Goal: Task Accomplishment & Management: Complete application form

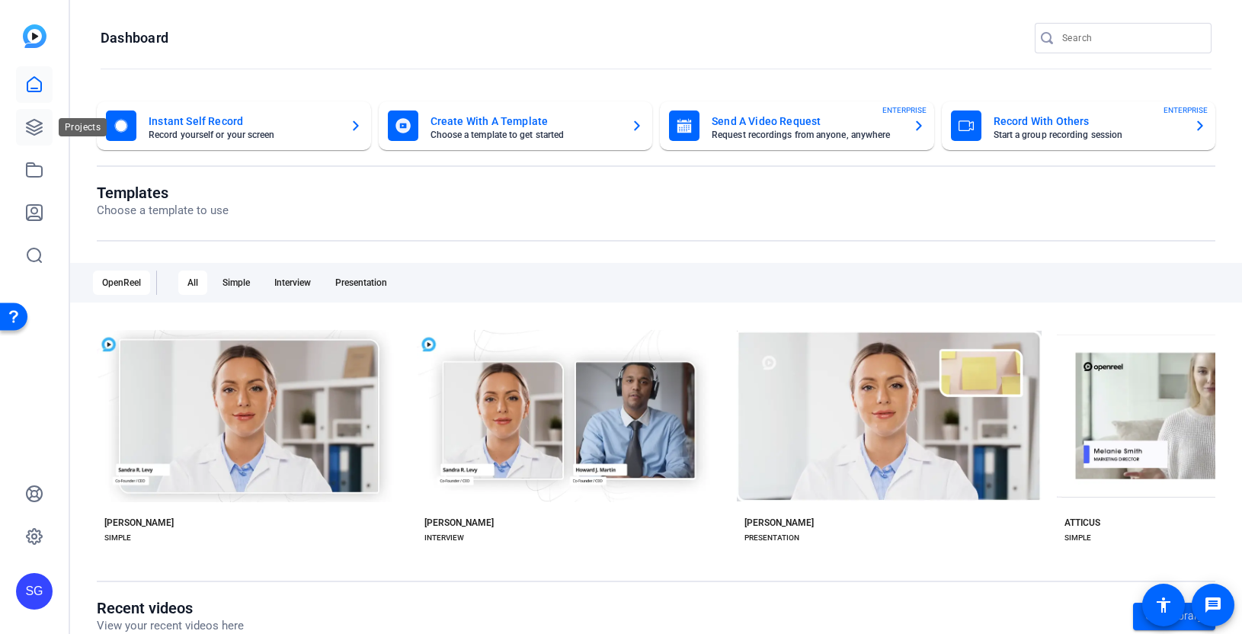
click at [34, 127] on icon at bounding box center [34, 127] width 15 height 15
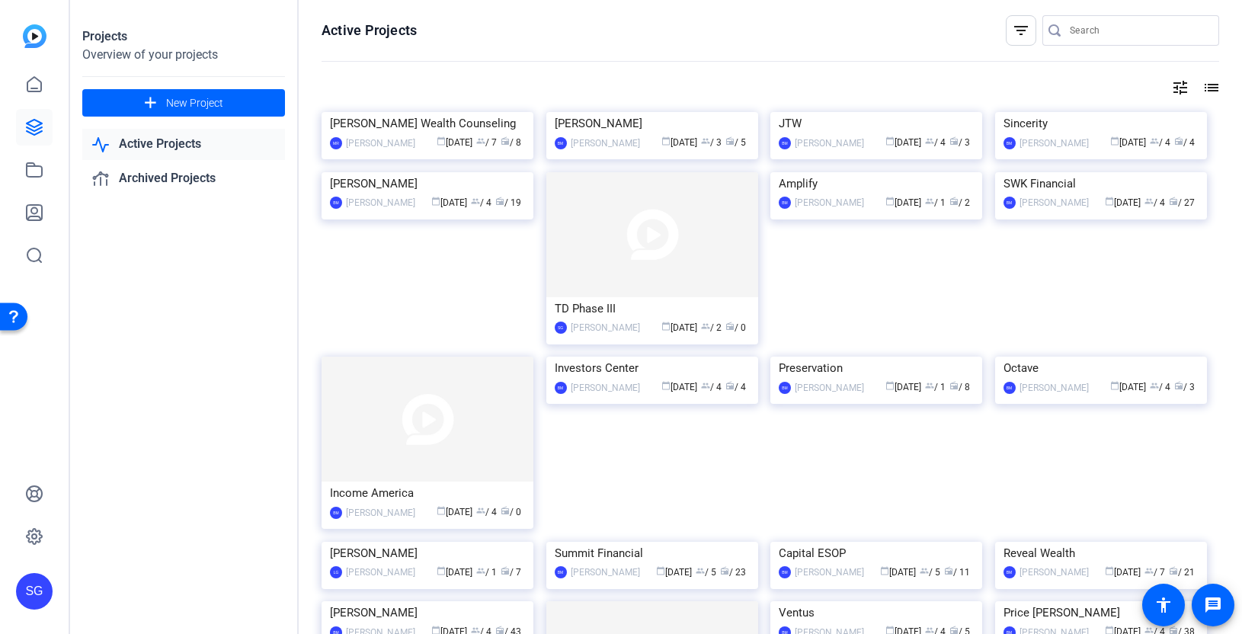
click at [1104, 21] on input "Search" at bounding box center [1138, 30] width 137 height 18
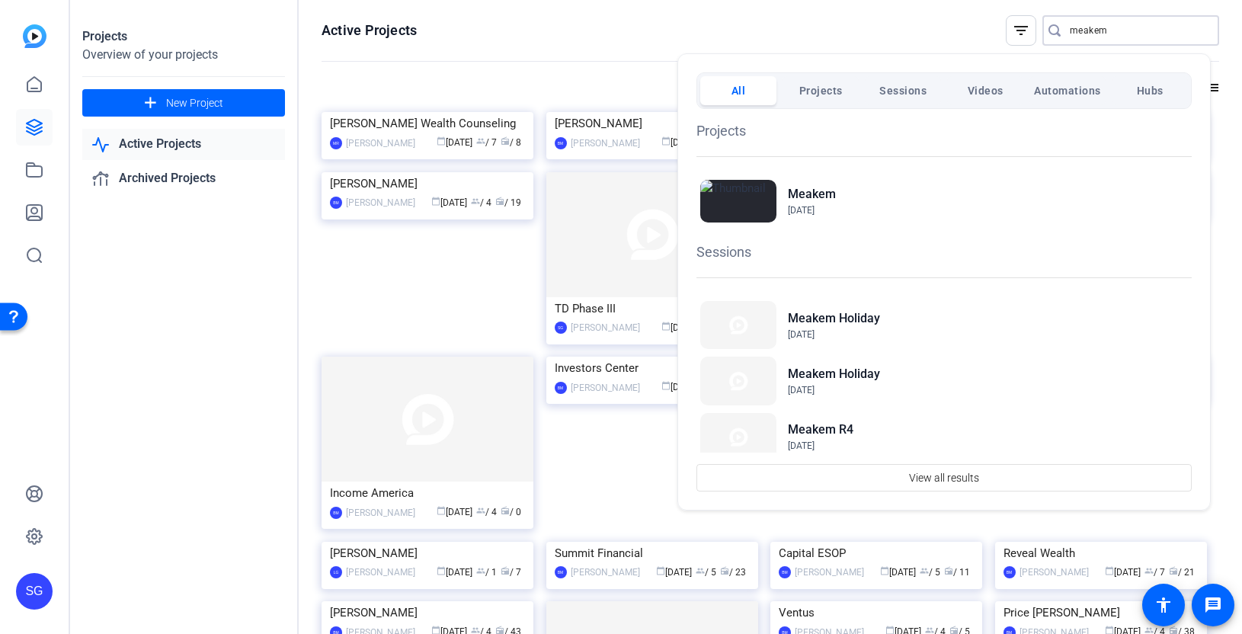
type input "meakem"
click at [844, 194] on div "Meakem [DATE]" at bounding box center [944, 201] width 495 height 50
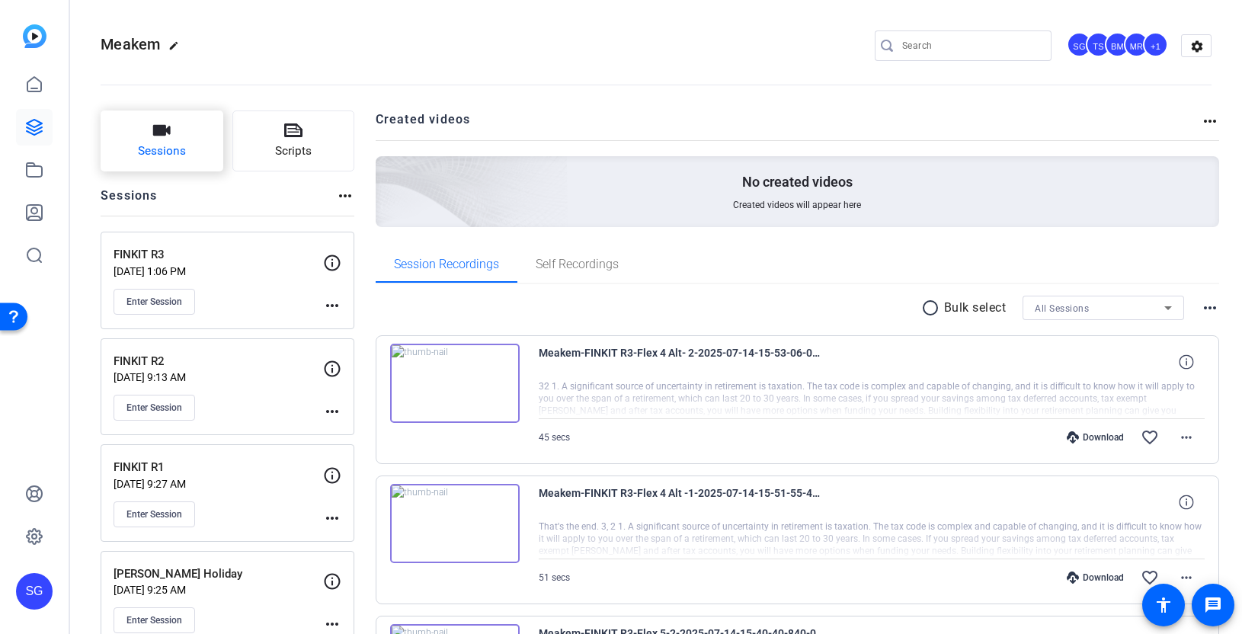
click at [187, 133] on button "Sessions" at bounding box center [162, 141] width 123 height 61
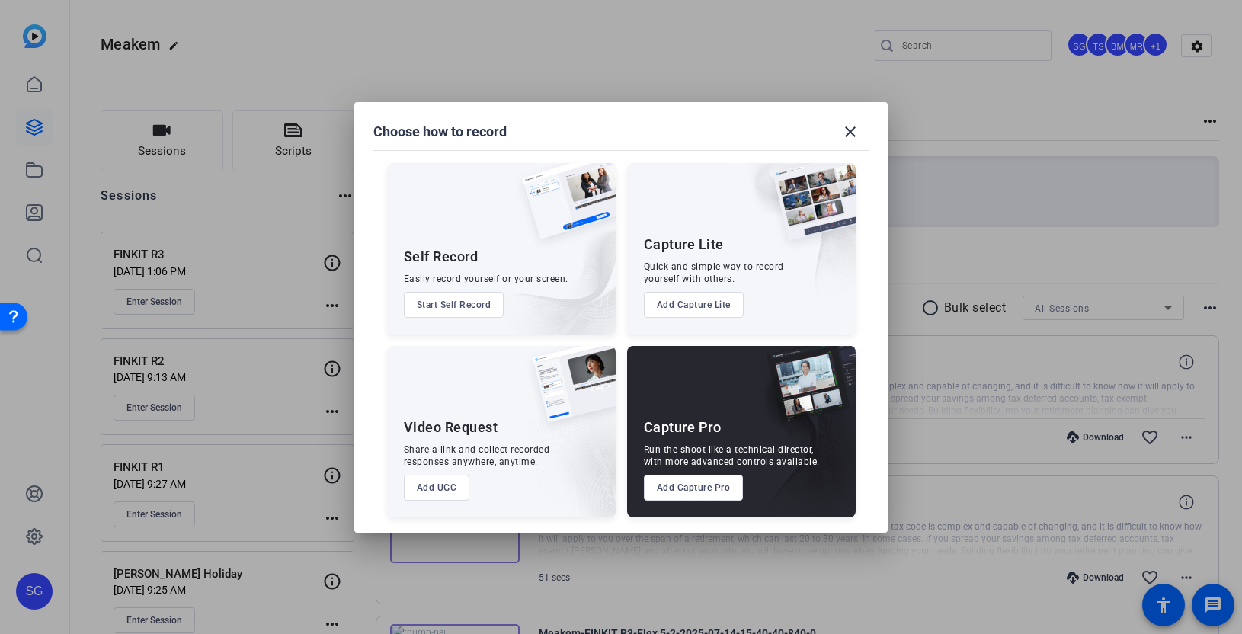
click at [440, 485] on button "Add UGC" at bounding box center [437, 488] width 66 height 26
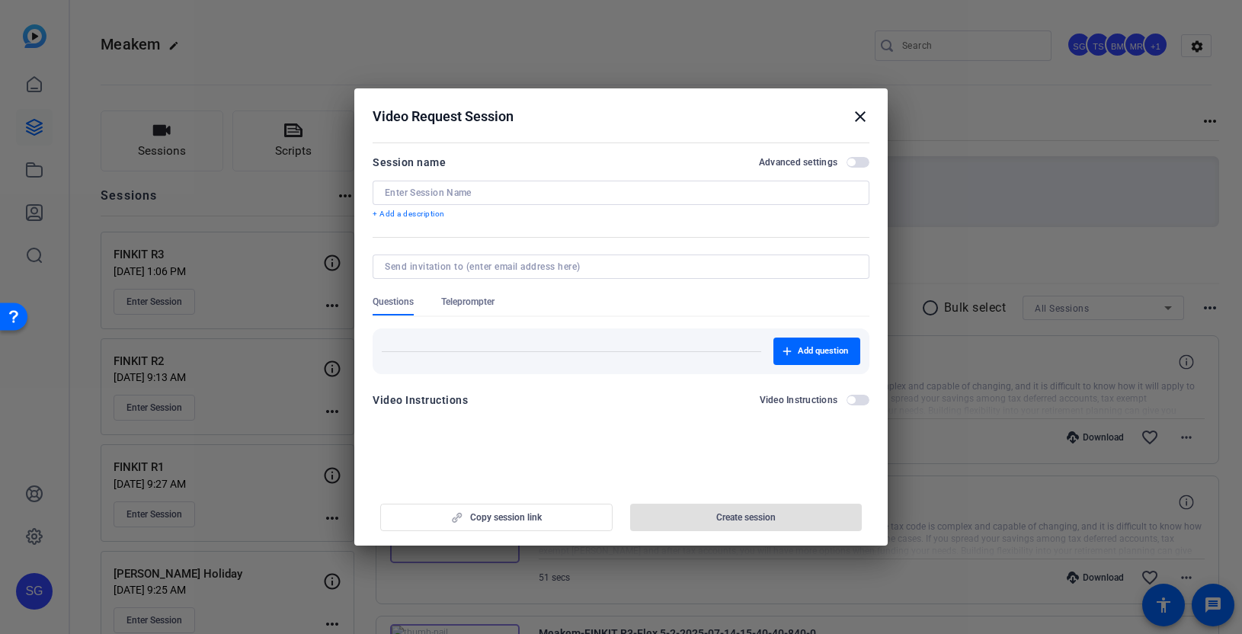
click at [864, 116] on mat-icon "close" at bounding box center [860, 116] width 18 height 18
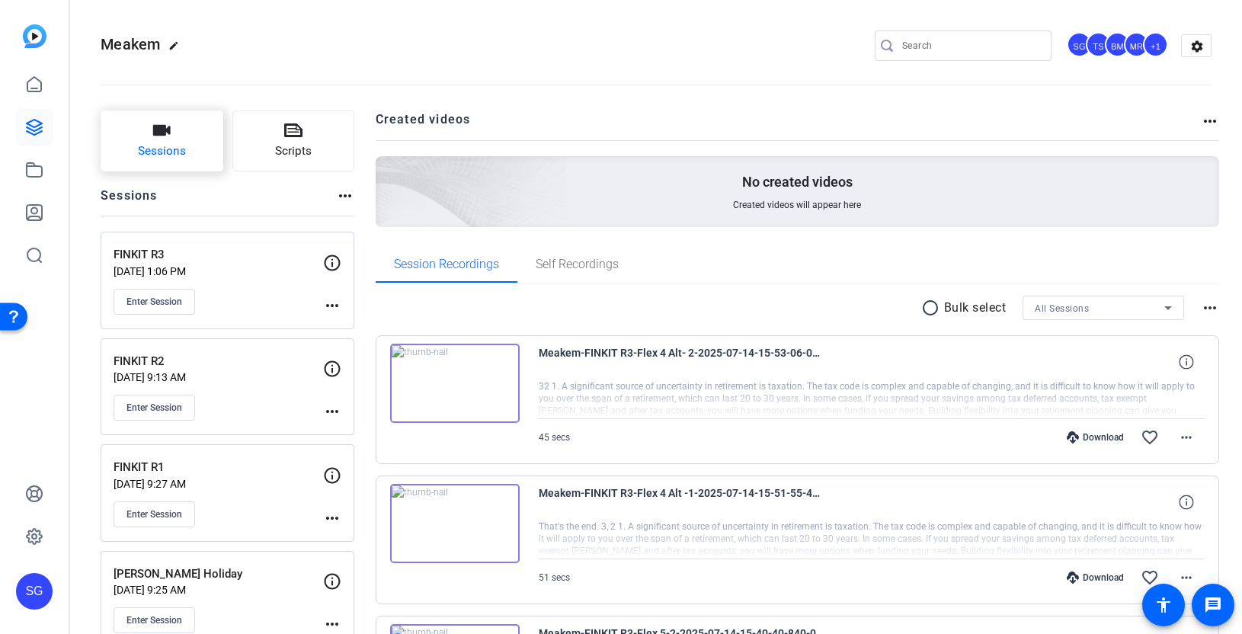
click at [166, 134] on icon "button" at bounding box center [161, 130] width 18 height 18
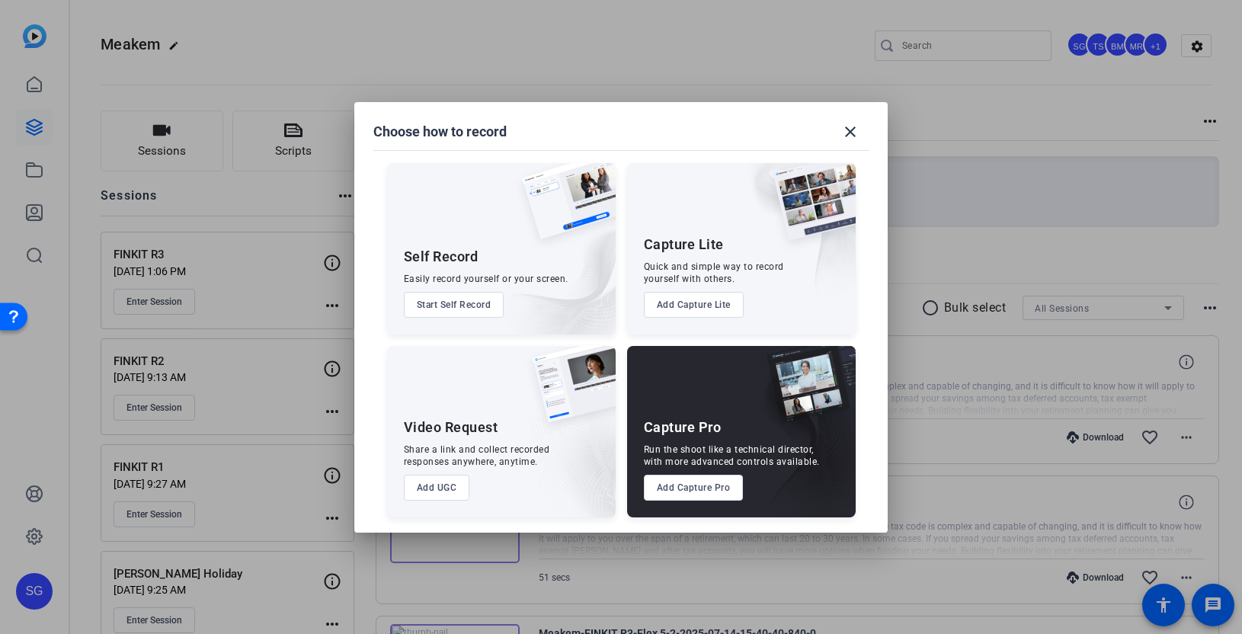
click at [685, 302] on button "Add Capture Lite" at bounding box center [694, 305] width 100 height 26
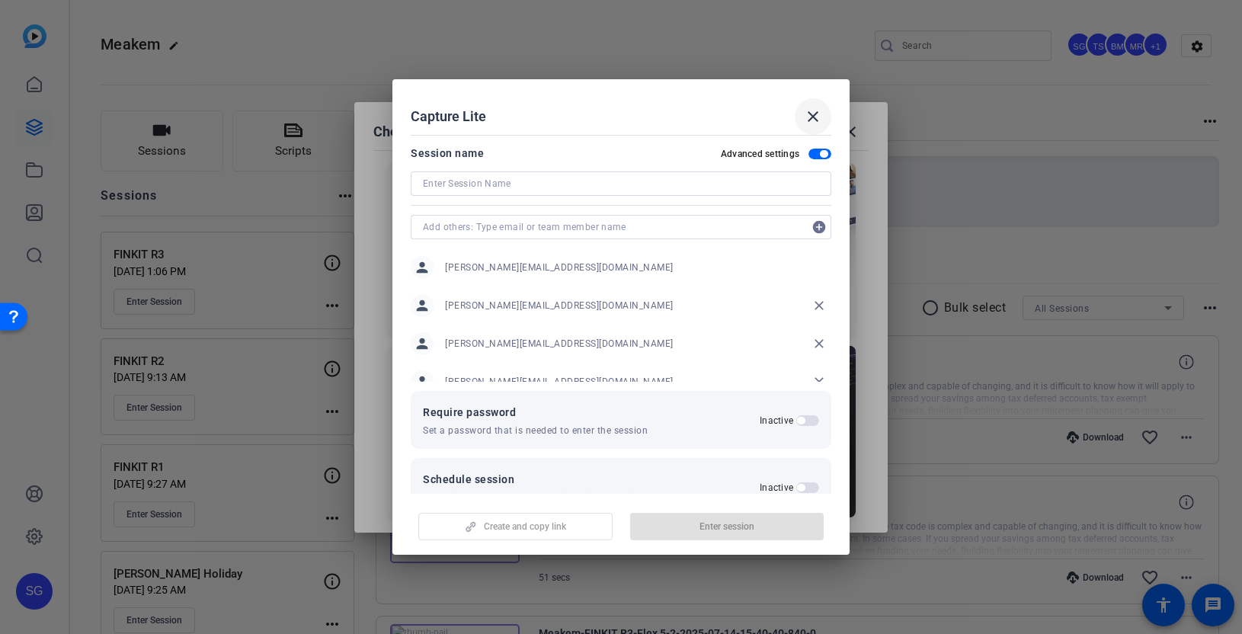
click at [815, 117] on mat-icon "close" at bounding box center [813, 116] width 18 height 18
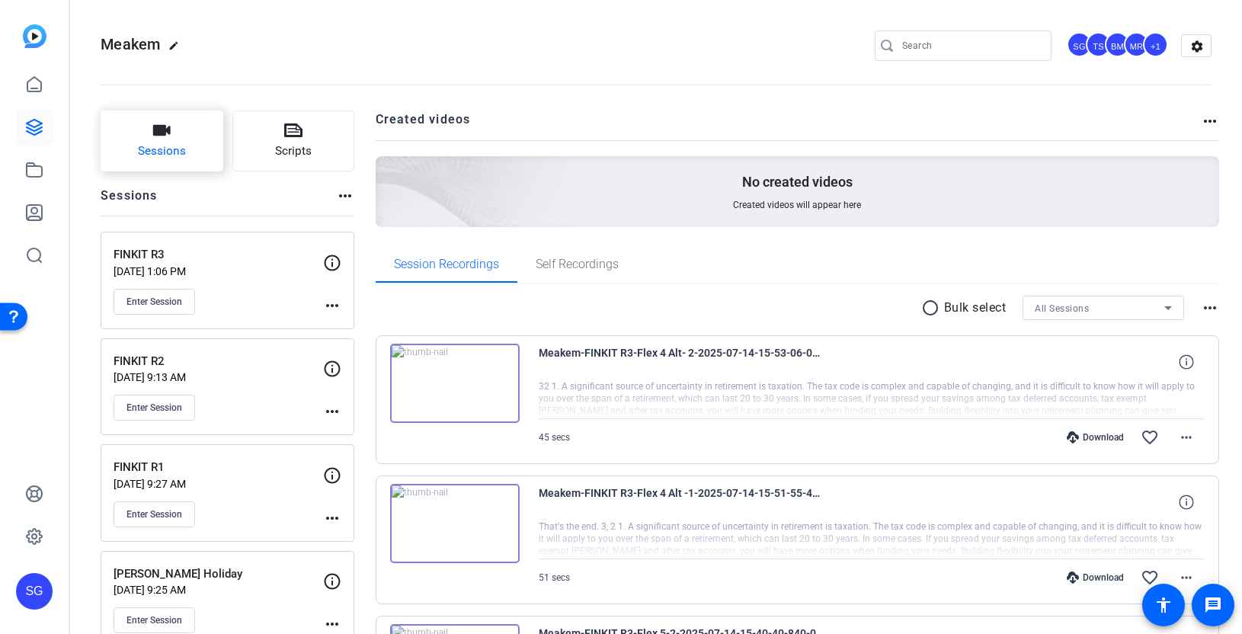
click at [174, 126] on button "Sessions" at bounding box center [162, 141] width 123 height 61
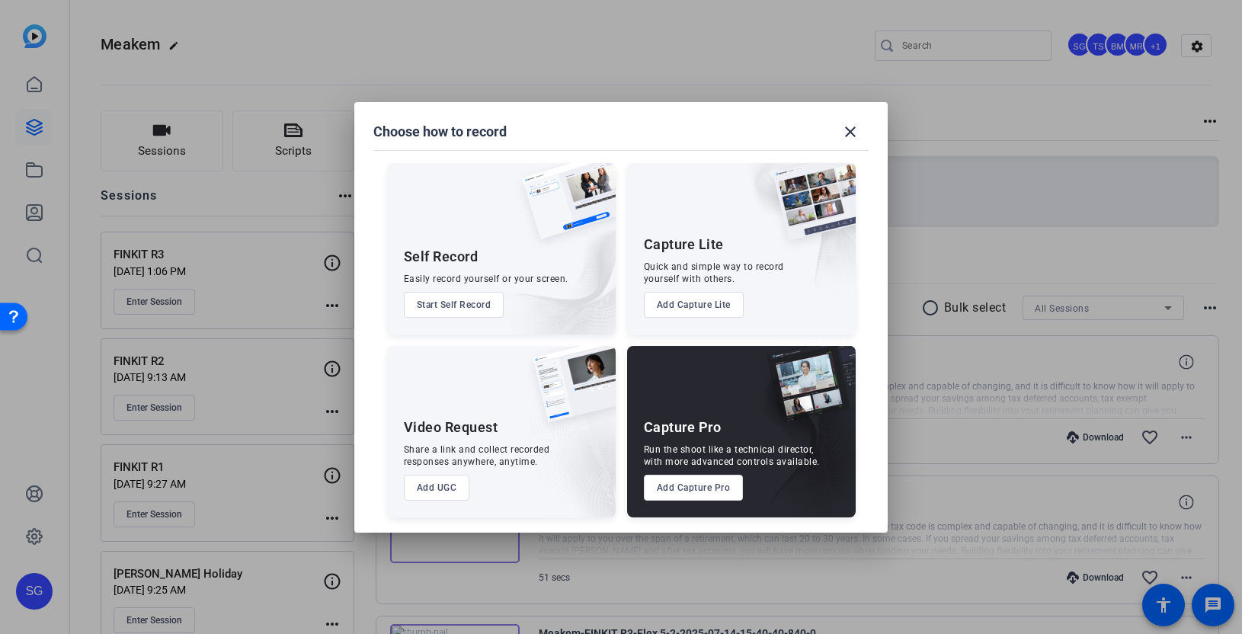
click at [466, 301] on button "Start Self Record" at bounding box center [454, 305] width 101 height 26
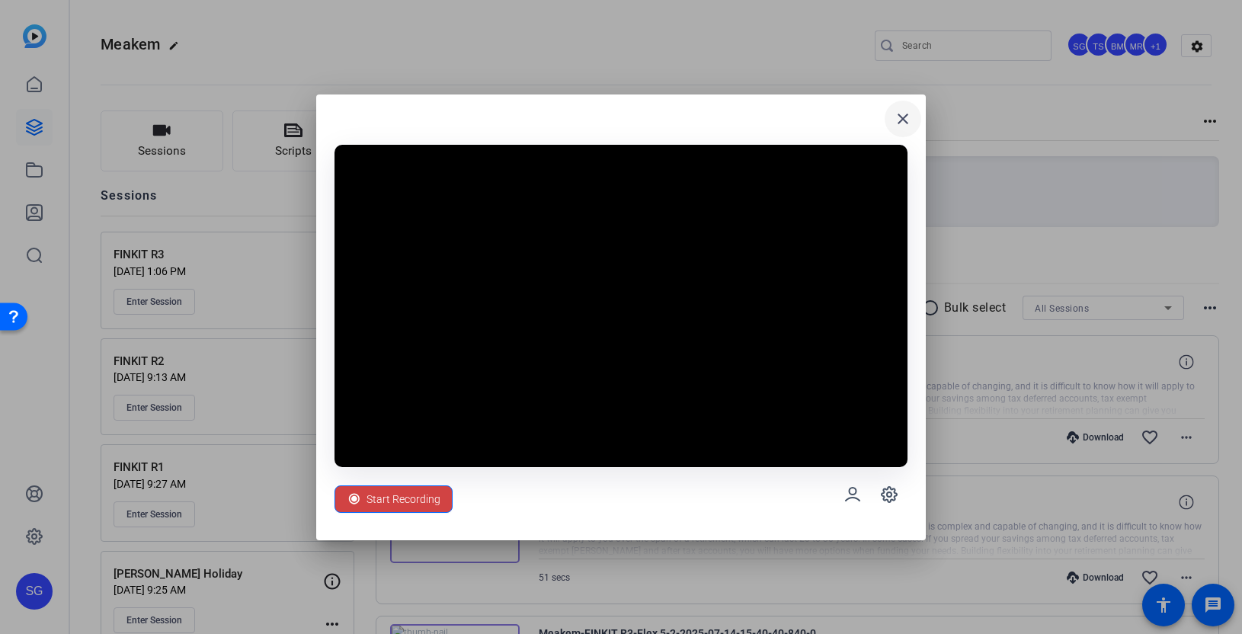
click at [902, 116] on mat-icon "close" at bounding box center [903, 119] width 18 height 18
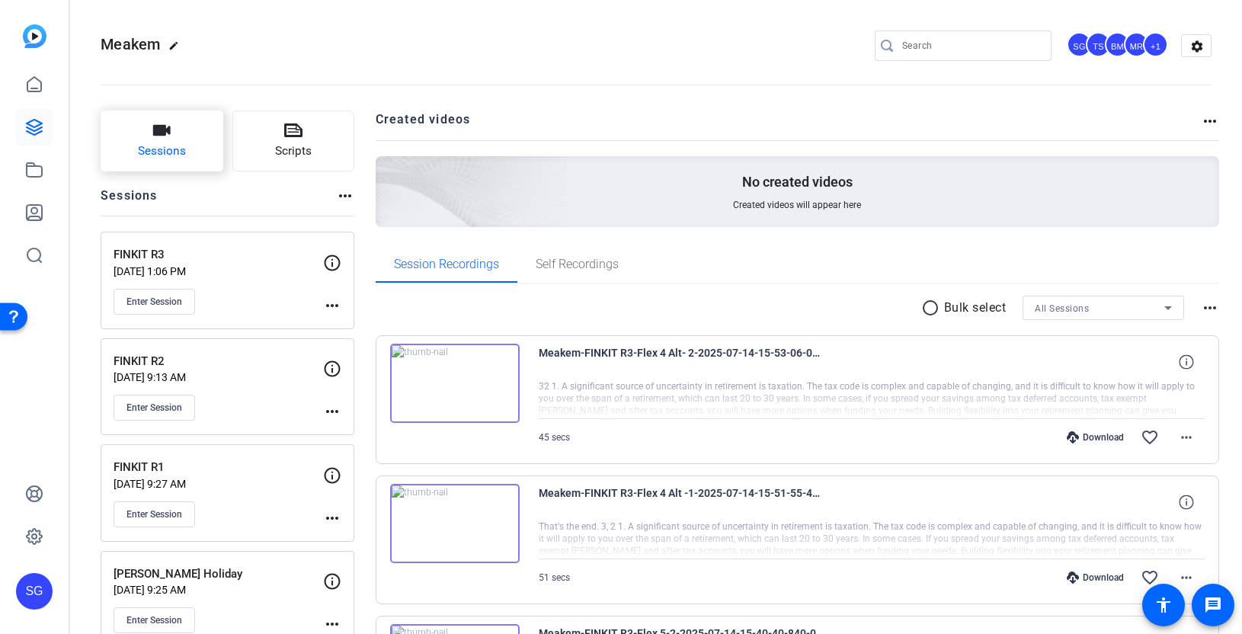
click at [149, 152] on span "Sessions" at bounding box center [162, 152] width 48 height 18
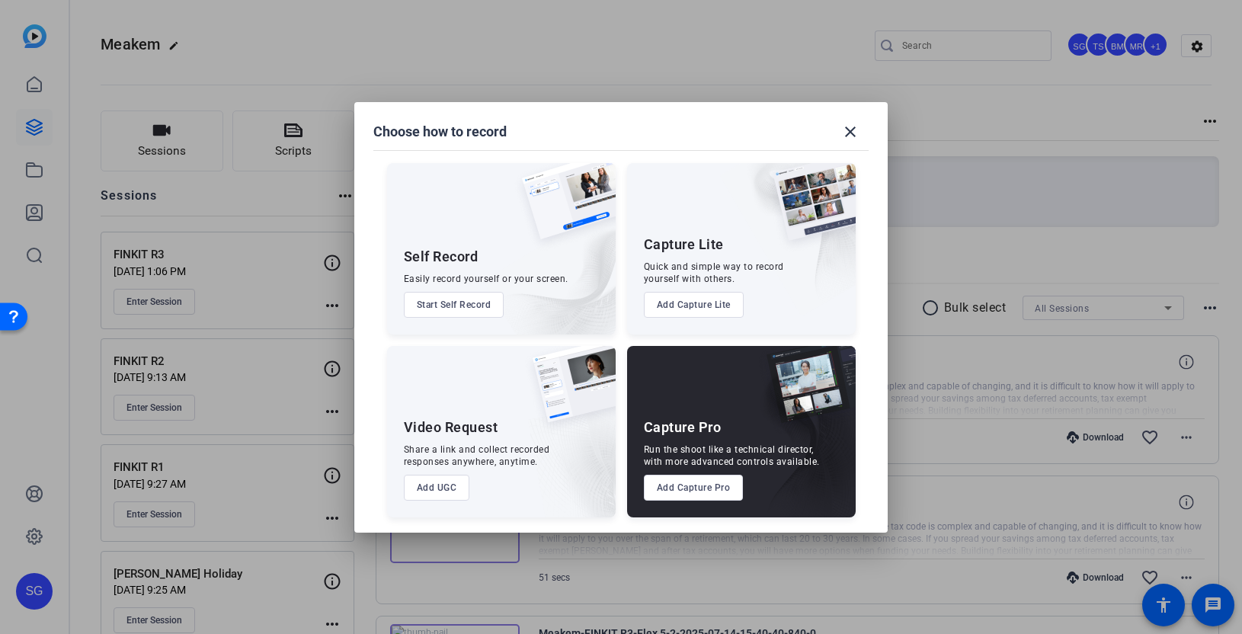
click at [691, 305] on button "Add Capture Lite" at bounding box center [694, 305] width 100 height 26
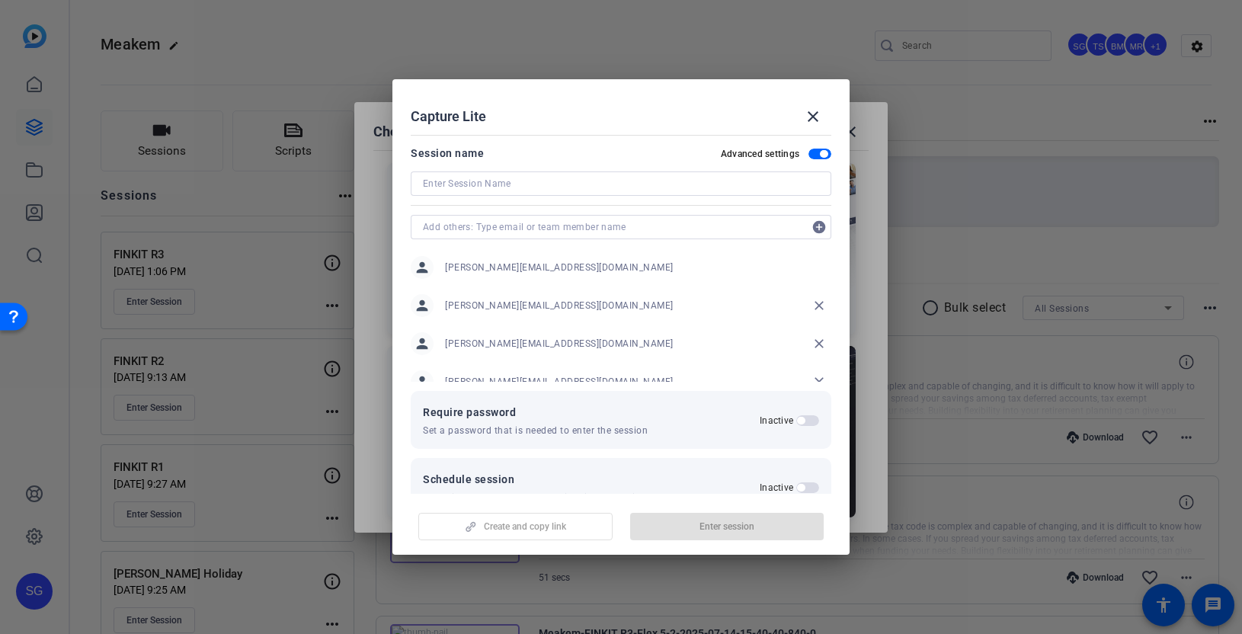
click at [530, 178] on input at bounding box center [621, 184] width 396 height 18
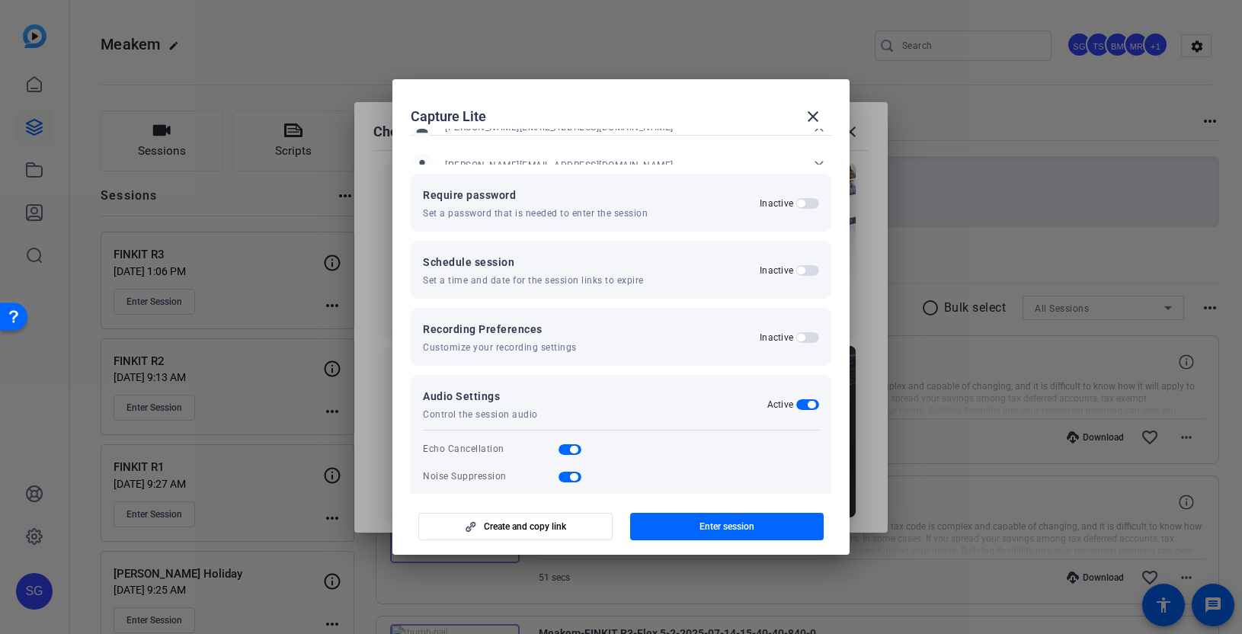
scroll to position [219, 0]
click at [807, 336] on span "button" at bounding box center [807, 335] width 23 height 11
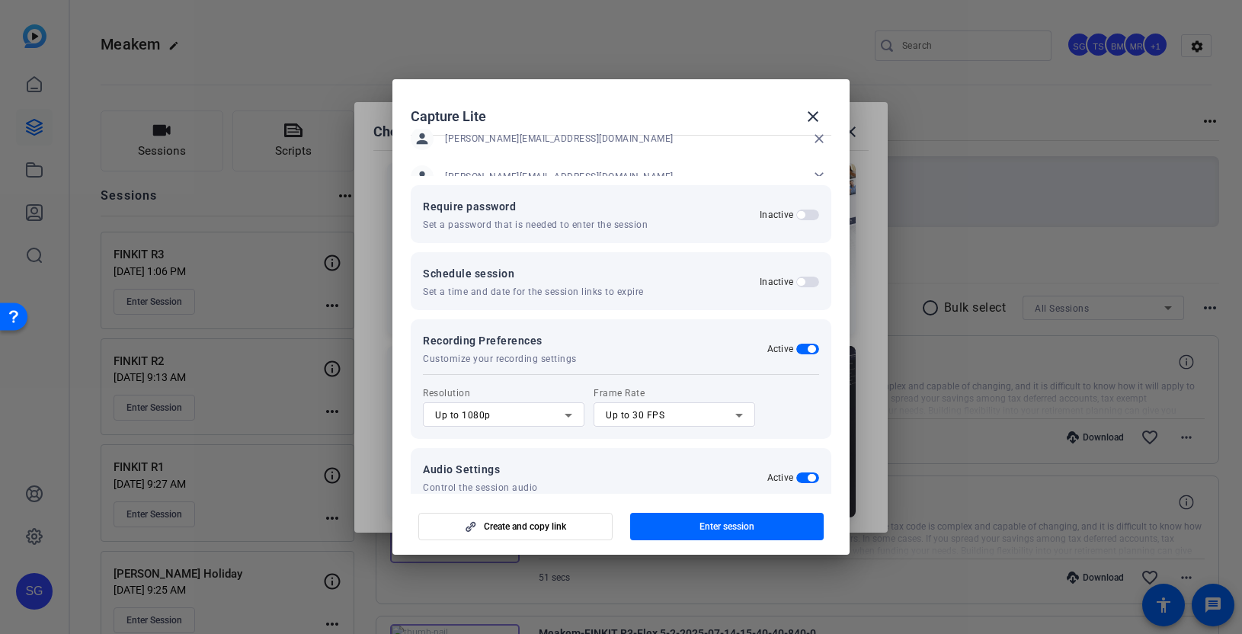
scroll to position [0, 0]
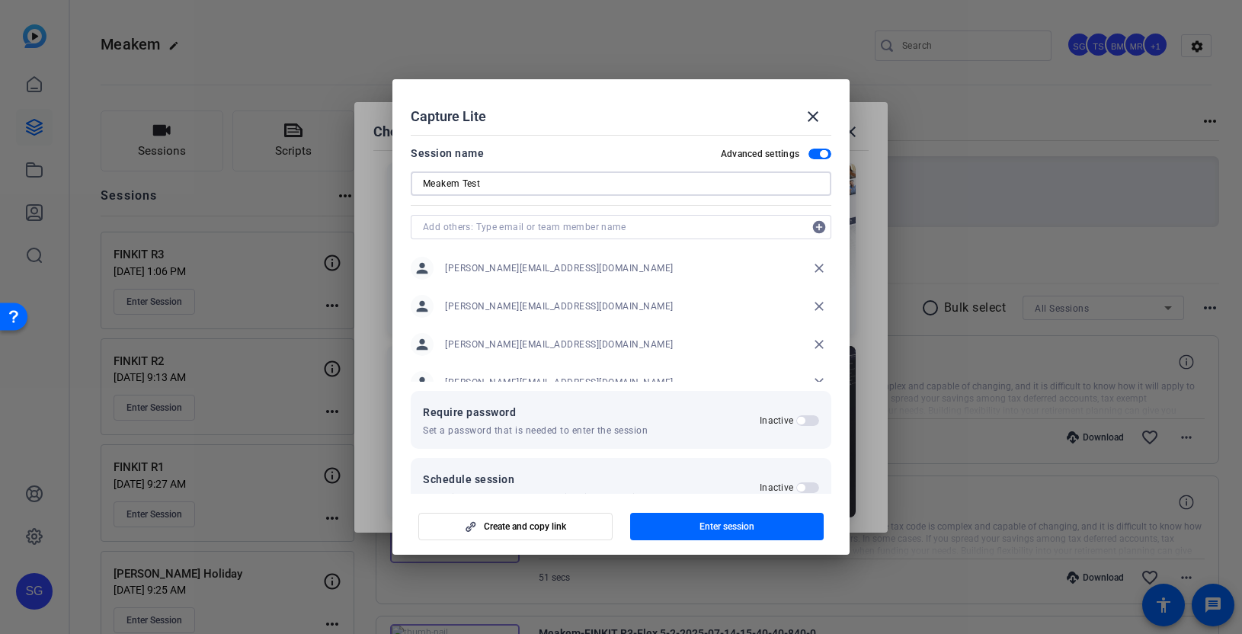
click at [528, 181] on input "Meakem Test" at bounding box center [621, 184] width 396 height 18
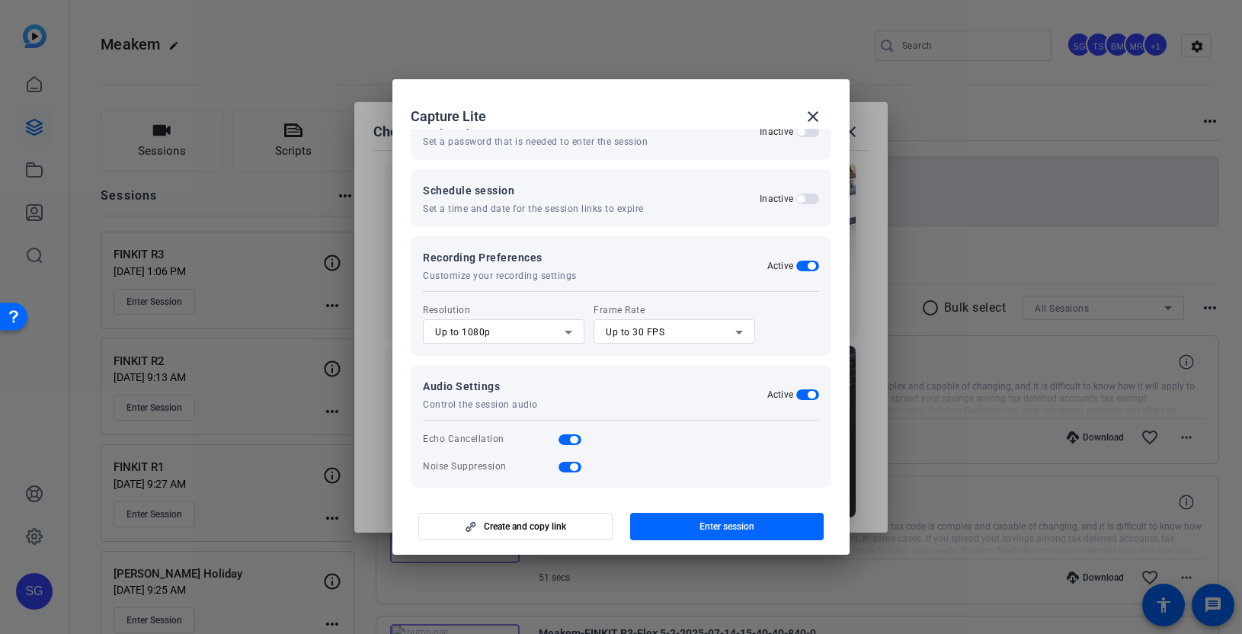
scroll to position [293, 0]
type input "Meakem 2025 Holiday"
click at [566, 325] on icon at bounding box center [568, 328] width 18 height 18
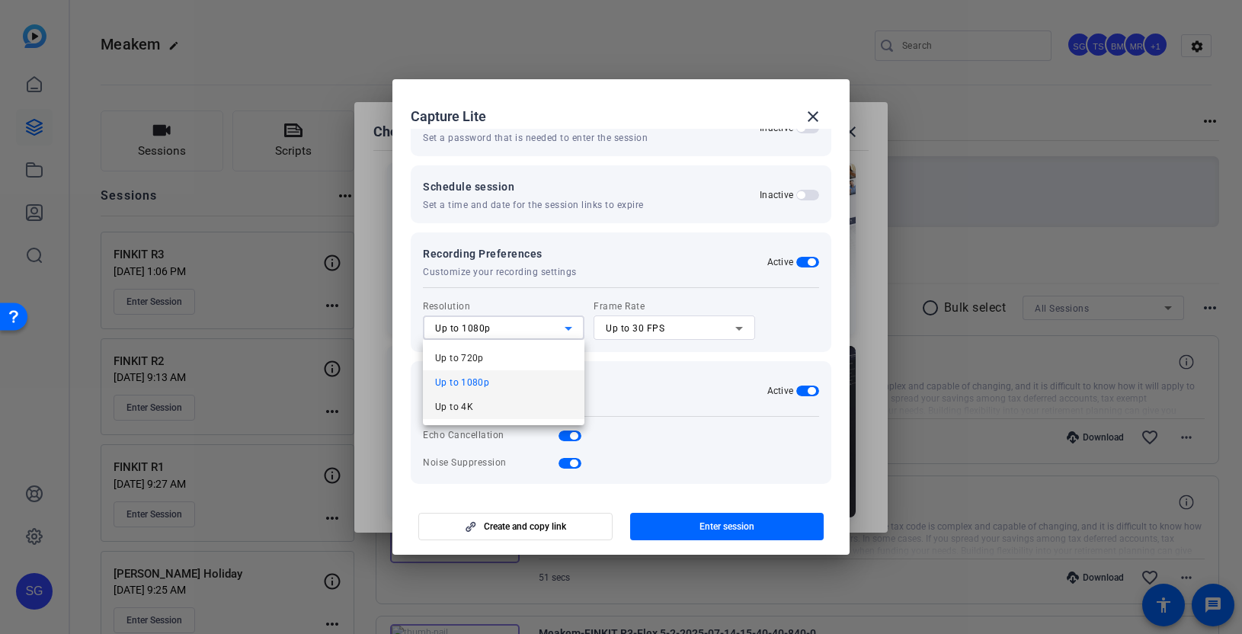
click at [532, 398] on mat-option "Up to 4K" at bounding box center [504, 407] width 162 height 24
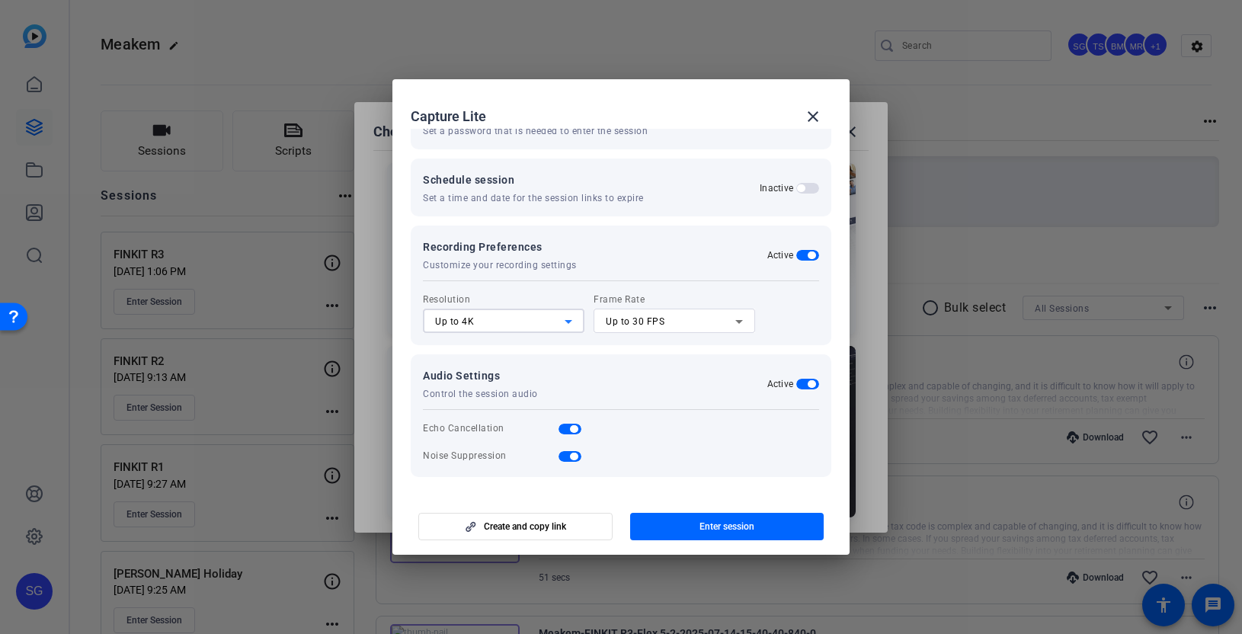
click at [550, 320] on div "Up to 4K" at bounding box center [500, 321] width 130 height 18
click at [502, 373] on mat-option "Up to 1080p" at bounding box center [504, 376] width 162 height 24
click at [561, 527] on span "Create and copy link" at bounding box center [525, 527] width 82 height 12
click at [814, 113] on mat-icon "close" at bounding box center [813, 116] width 18 height 18
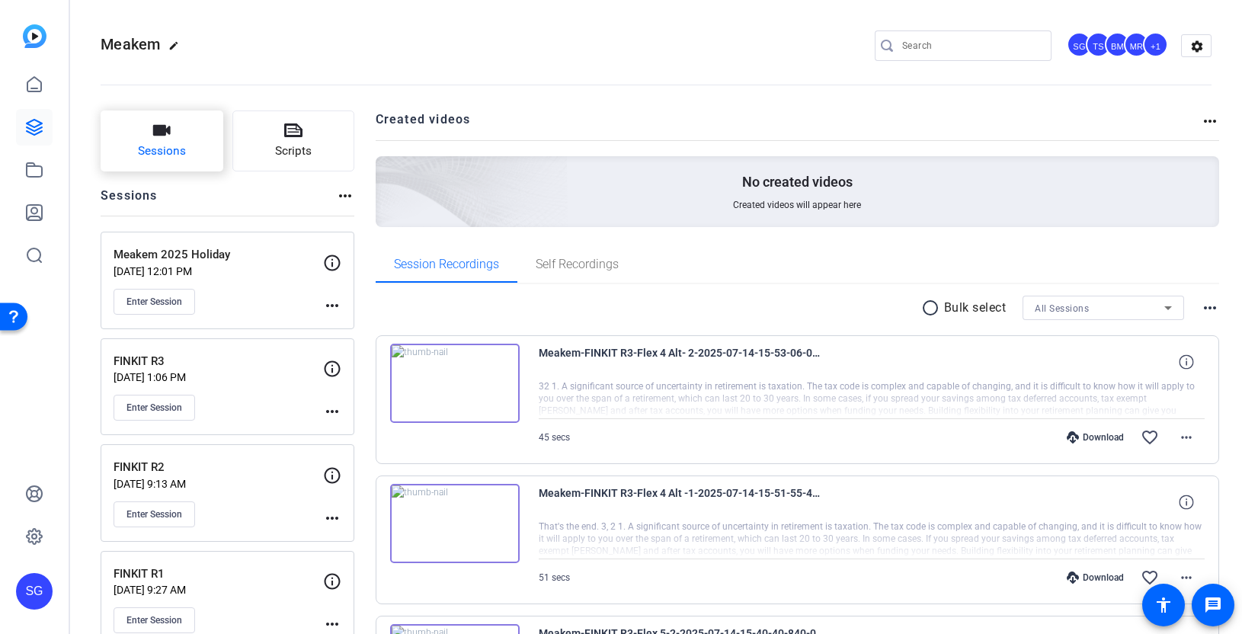
click at [171, 129] on button "Sessions" at bounding box center [162, 141] width 123 height 61
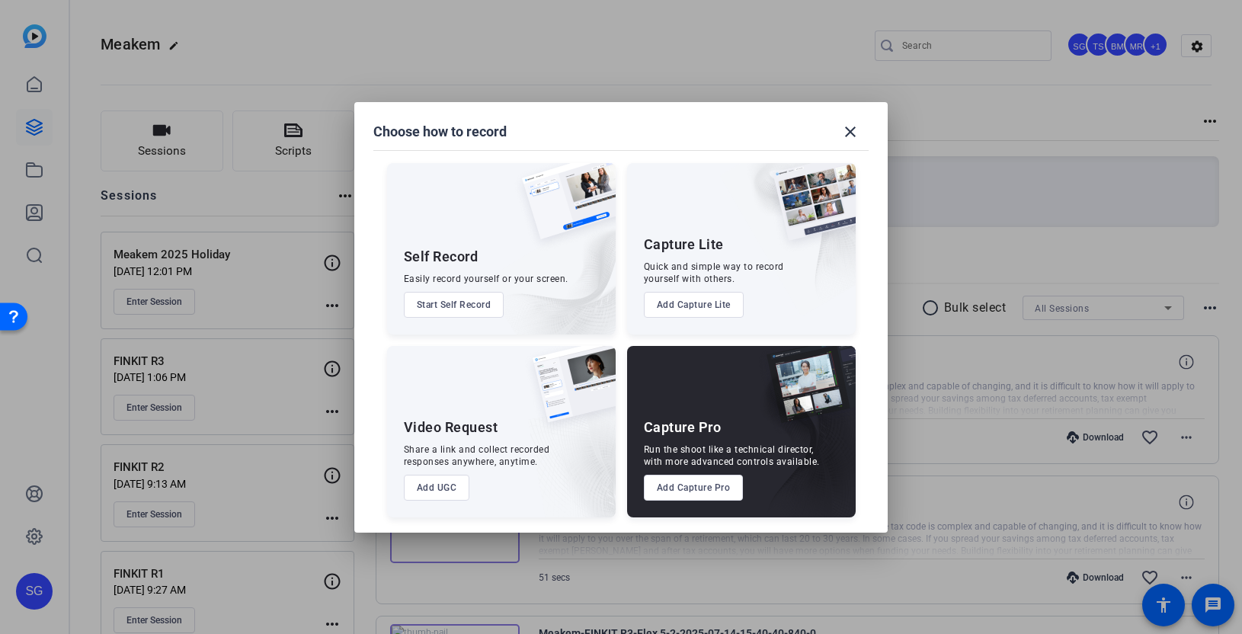
click at [431, 486] on button "Add UGC" at bounding box center [437, 488] width 66 height 26
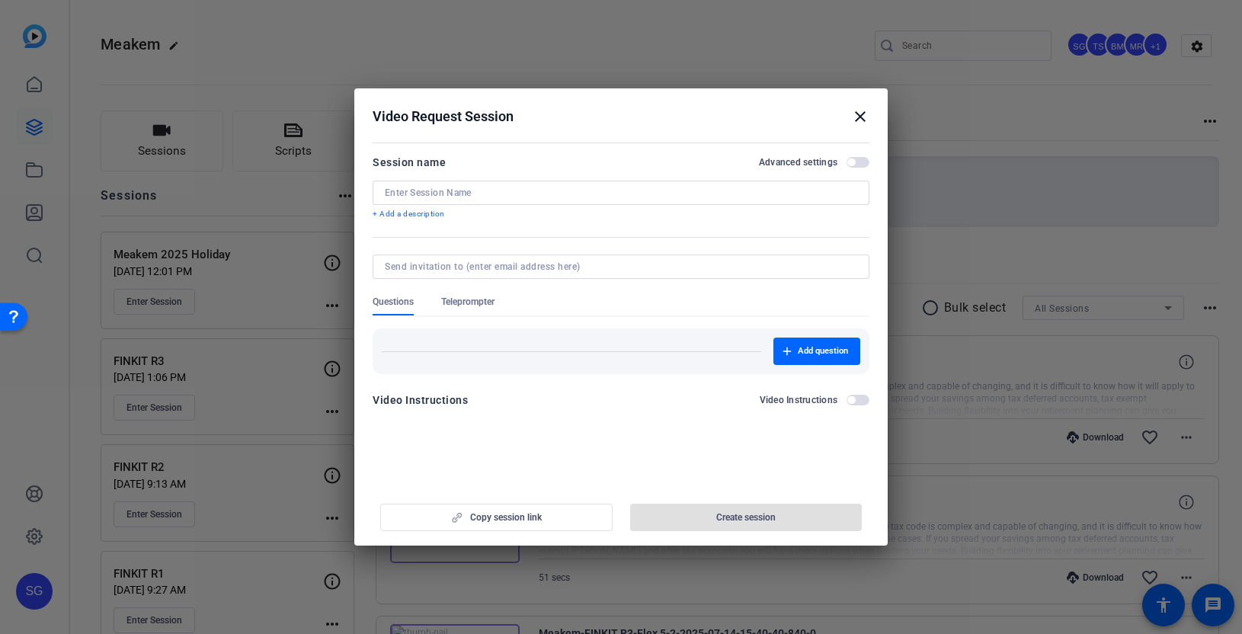
click at [860, 120] on mat-icon "close" at bounding box center [860, 116] width 18 height 18
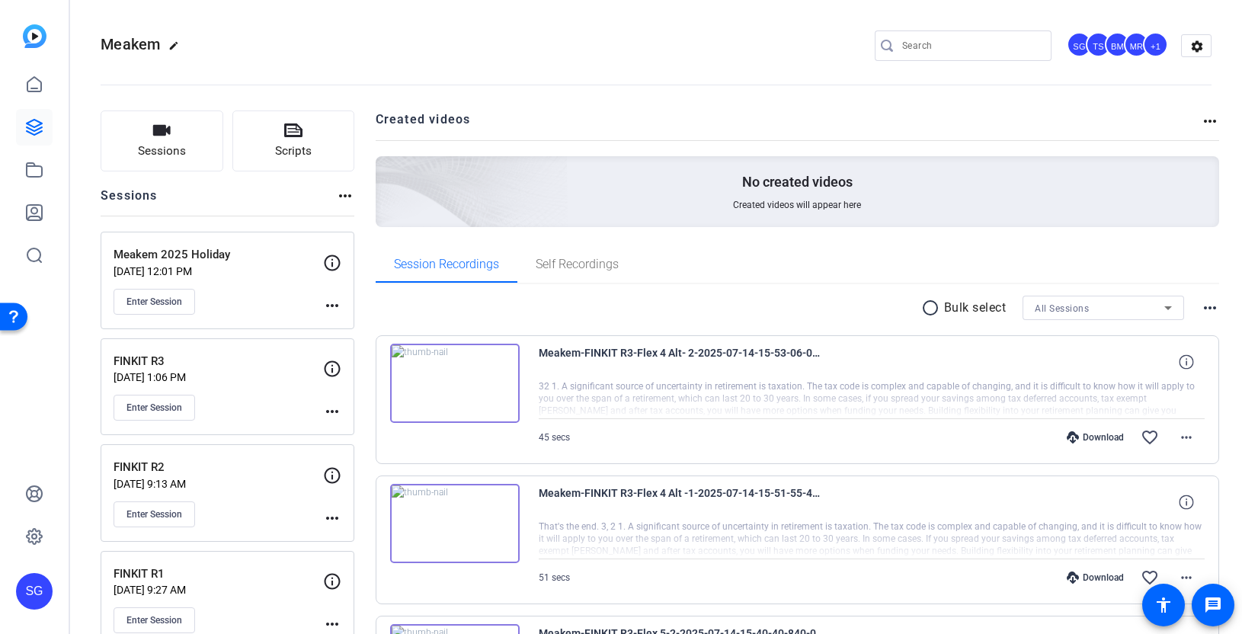
click at [332, 303] on mat-icon "more_horiz" at bounding box center [332, 305] width 18 height 18
click at [349, 326] on span "Edit Session" at bounding box center [369, 328] width 69 height 18
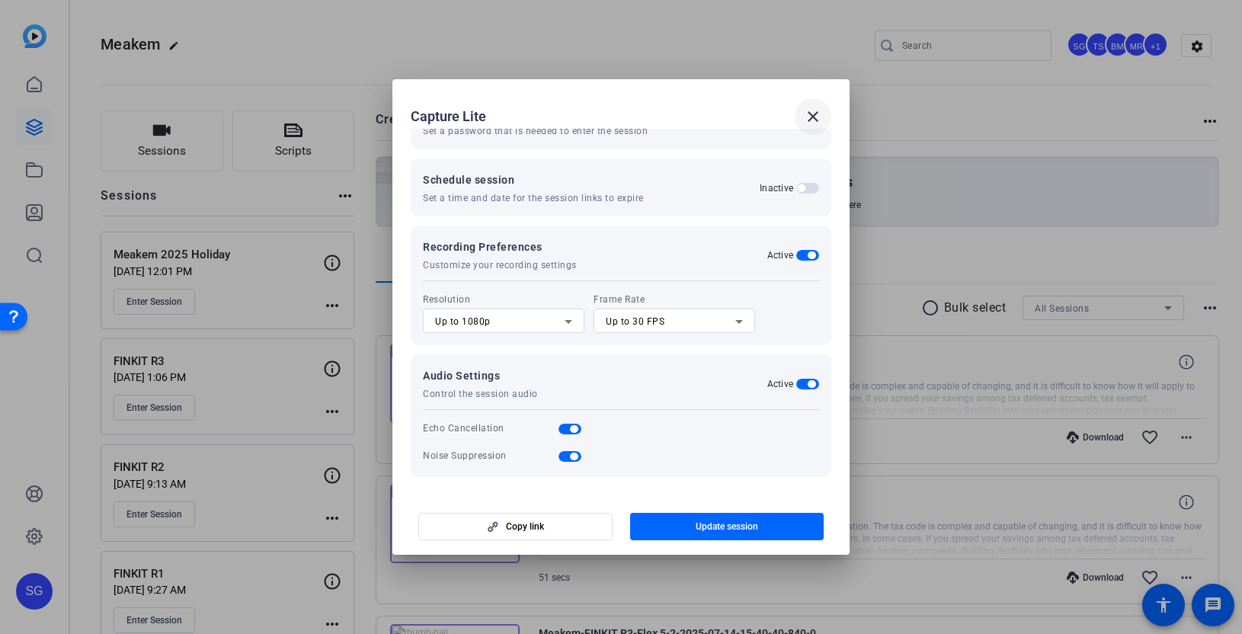
click at [807, 118] on mat-icon "close" at bounding box center [813, 116] width 18 height 18
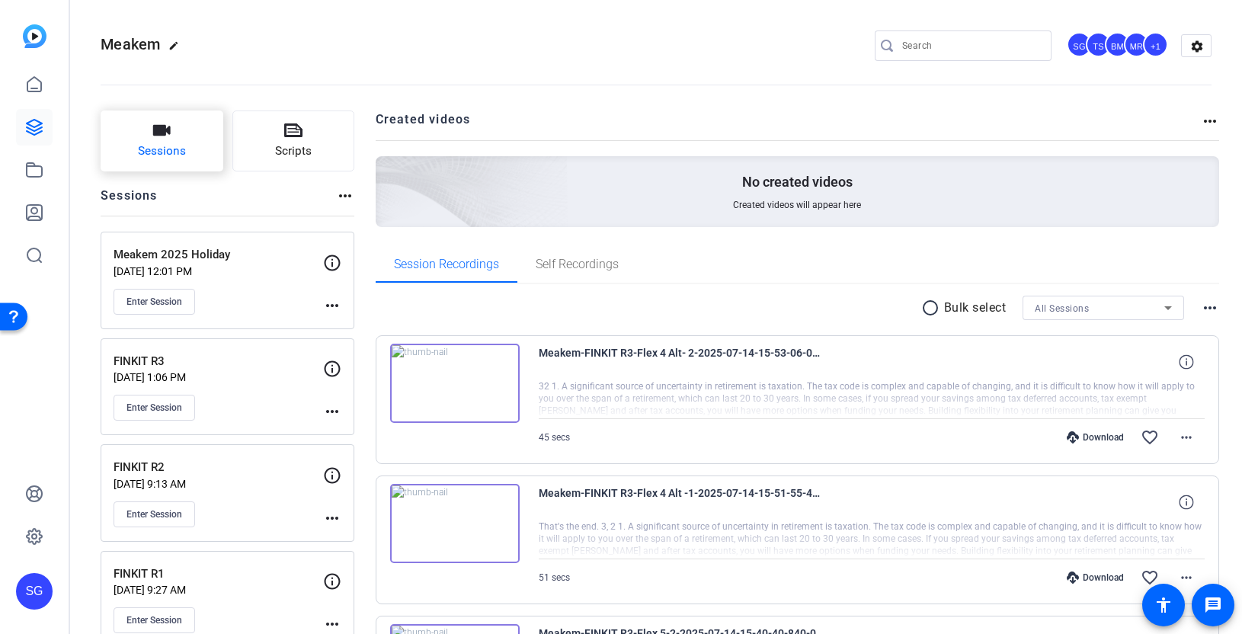
click at [160, 161] on button "Sessions" at bounding box center [162, 141] width 123 height 61
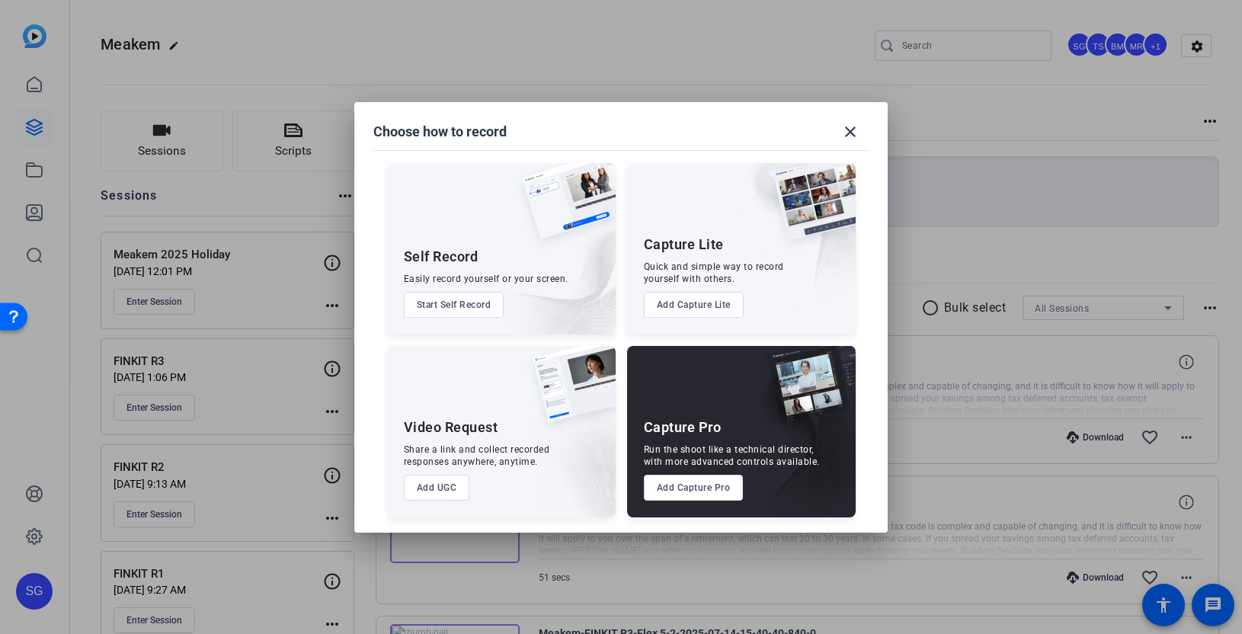
click at [445, 491] on button "Add UGC" at bounding box center [437, 488] width 66 height 26
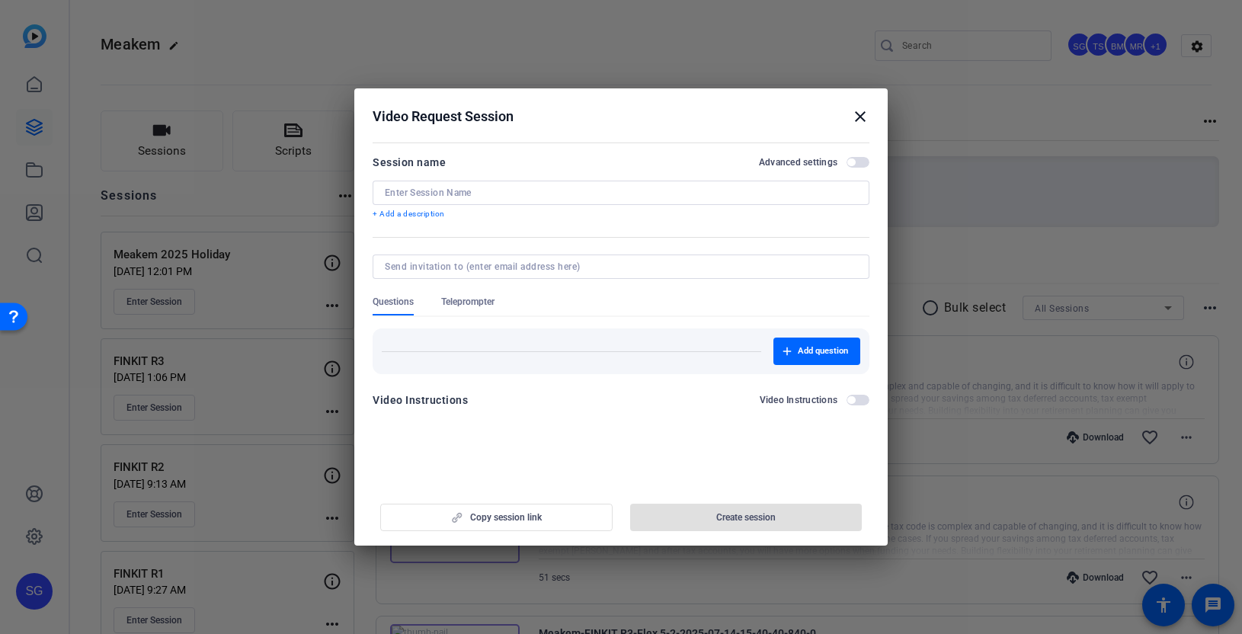
click at [513, 198] on input at bounding box center [621, 193] width 473 height 12
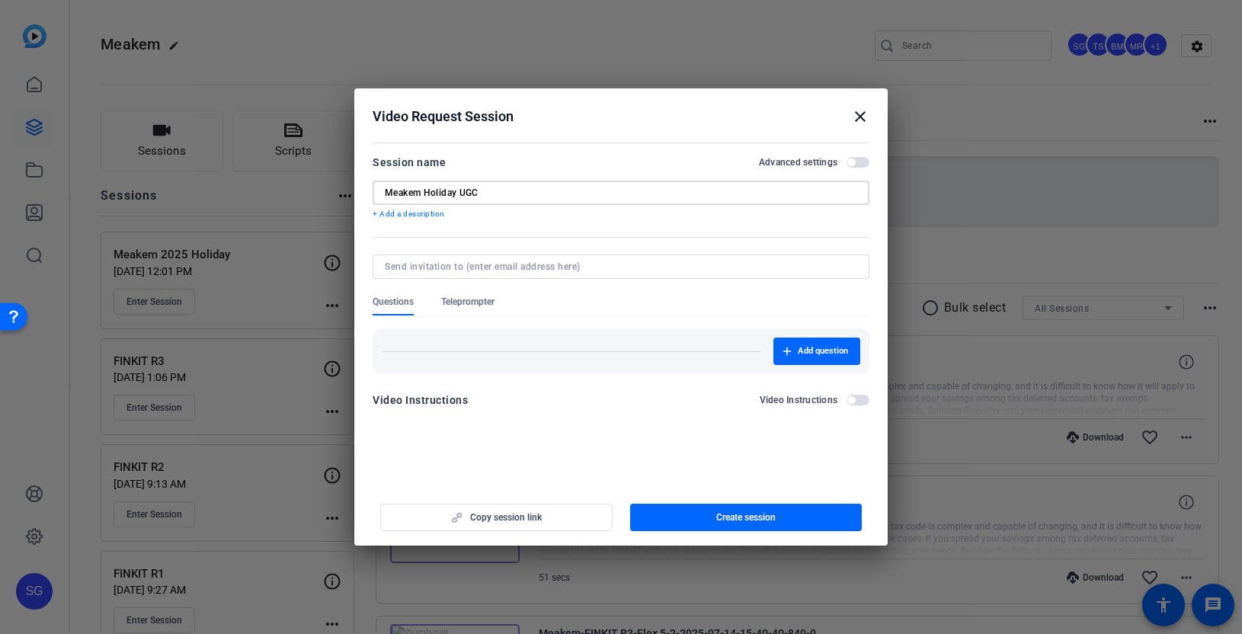
type input "Meakem Holiday UGC"
click at [861, 159] on span "button" at bounding box center [858, 162] width 23 height 11
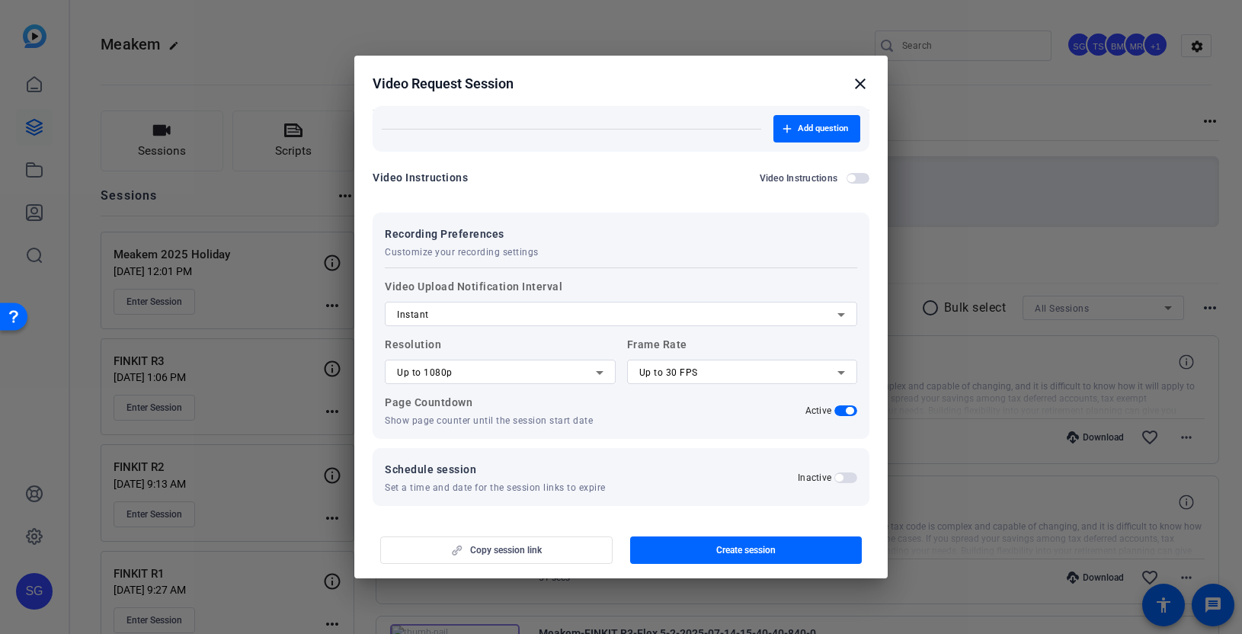
scroll to position [195, 0]
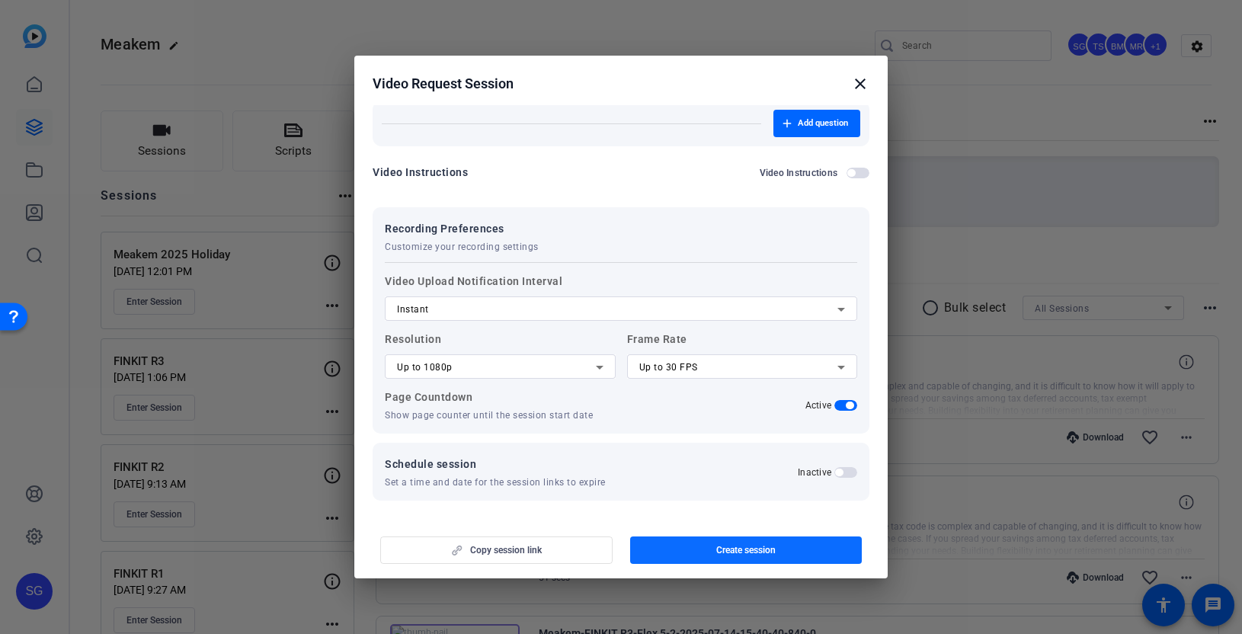
click at [747, 546] on span "Create session" at bounding box center [745, 550] width 59 height 12
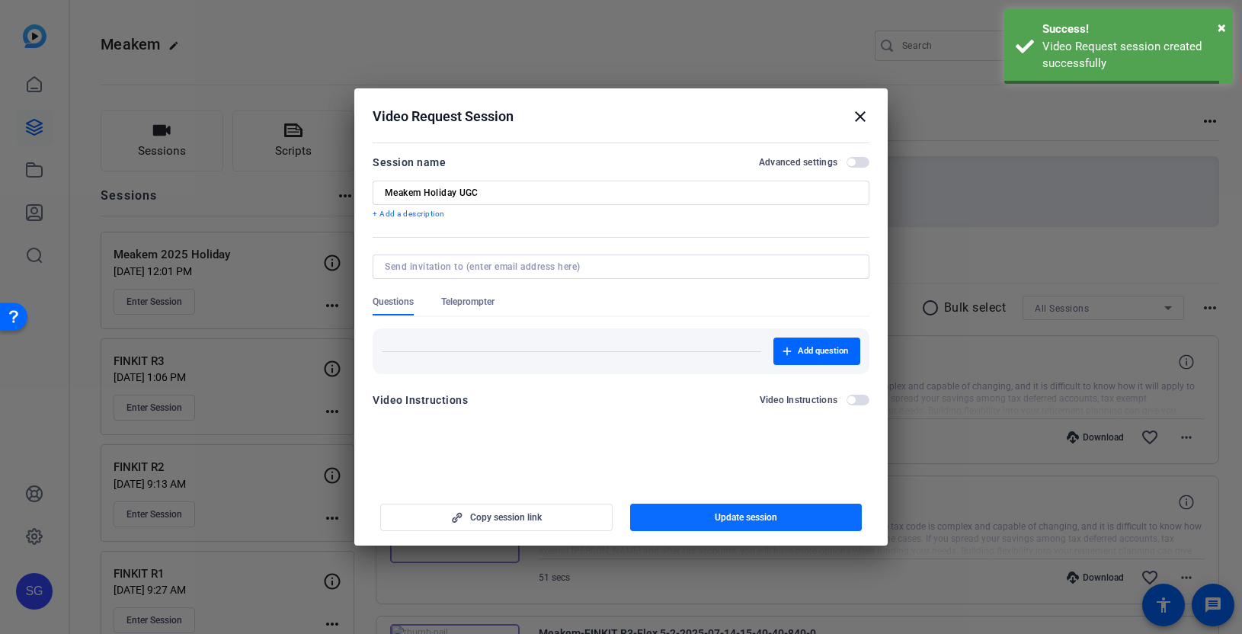
scroll to position [0, 0]
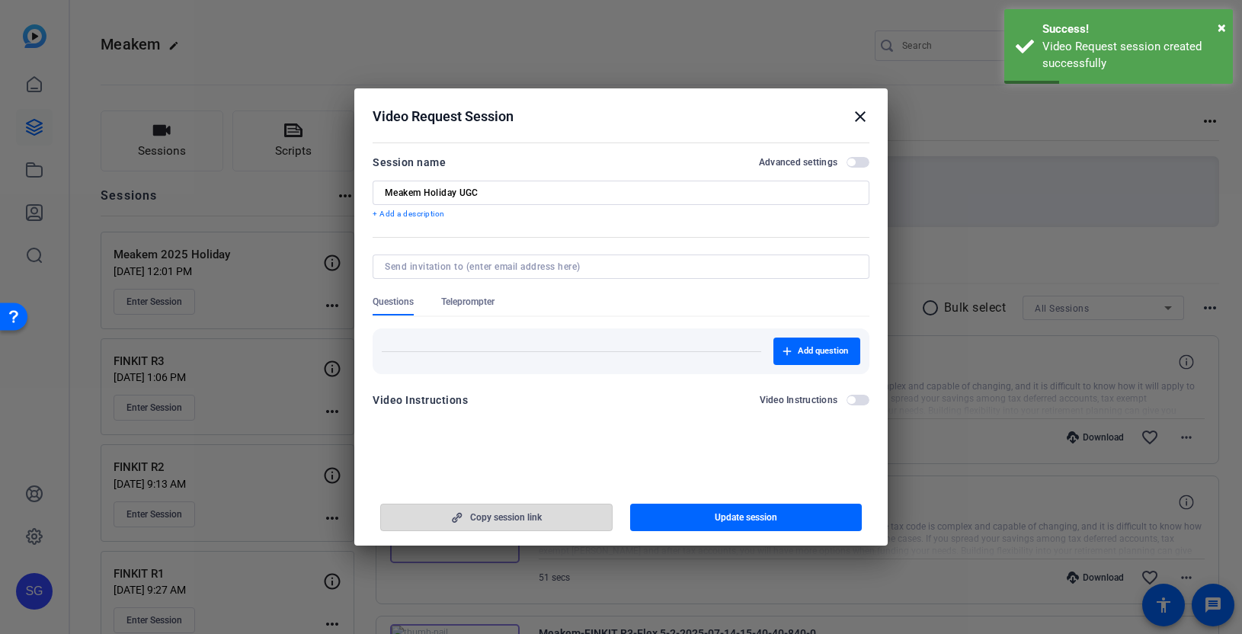
click at [562, 521] on span "button" at bounding box center [496, 517] width 231 height 37
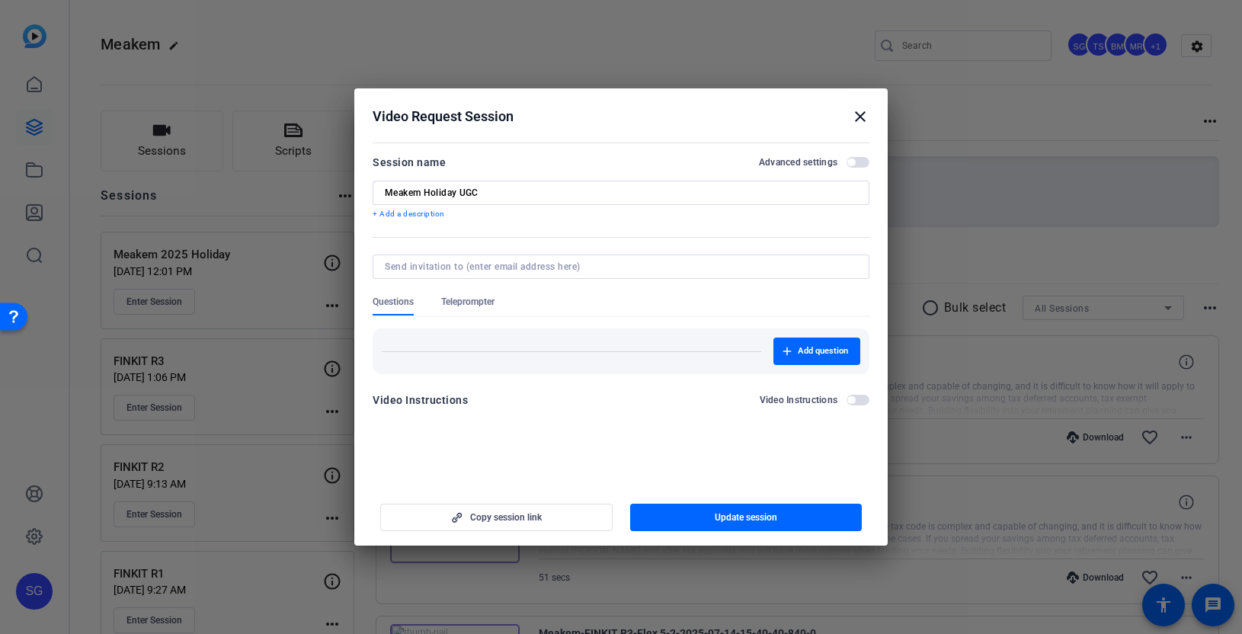
click at [857, 117] on mat-icon "close" at bounding box center [860, 116] width 18 height 18
